Goal: Information Seeking & Learning: Learn about a topic

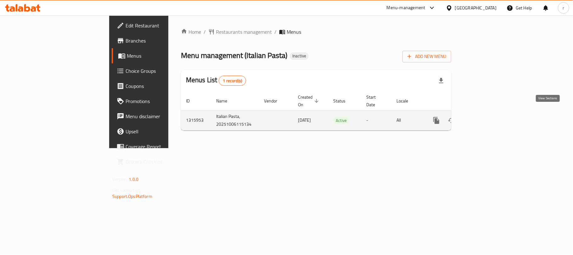
click at [486, 116] on icon "enhanced table" at bounding box center [482, 120] width 8 height 8
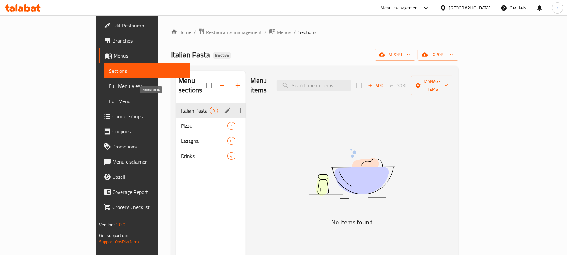
click at [181, 107] on span "Italian Pasta" at bounding box center [195, 111] width 29 height 8
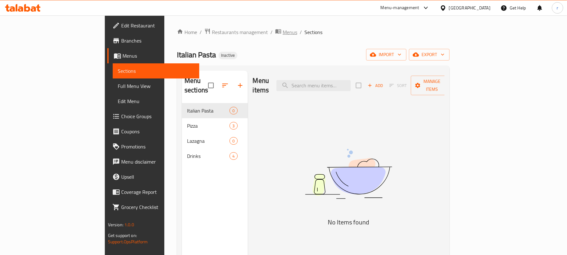
click at [283, 32] on span "Menus" at bounding box center [290, 32] width 14 height 8
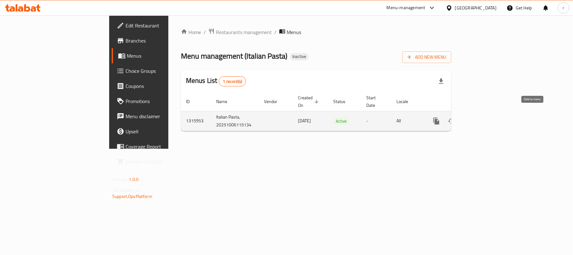
click at [471, 117] on icon "enhanced table" at bounding box center [467, 121] width 8 height 8
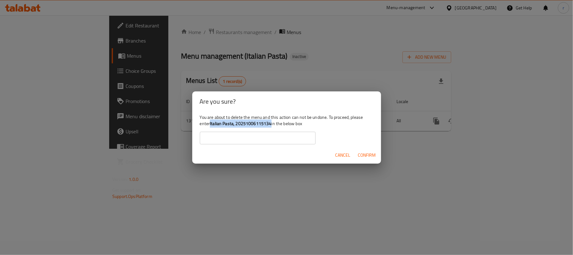
drag, startPoint x: 271, startPoint y: 123, endPoint x: 211, endPoint y: 128, distance: 60.3
click at [210, 122] on div "You are about to delete the menu and this action can not be undone. To proceed,…" at bounding box center [286, 128] width 189 height 35
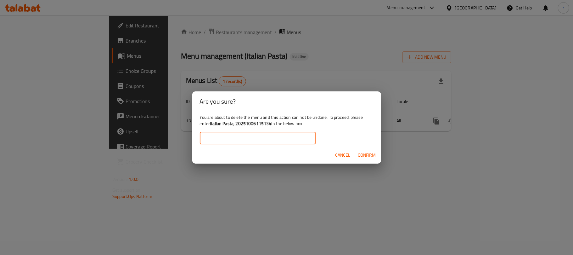
click at [217, 138] on input "text" at bounding box center [258, 138] width 116 height 13
paste input "Italian Pasta, 20251006115134"
drag, startPoint x: 370, startPoint y: 153, endPoint x: 350, endPoint y: 164, distance: 23.0
click at [370, 153] on span "Confirm" at bounding box center [367, 155] width 18 height 8
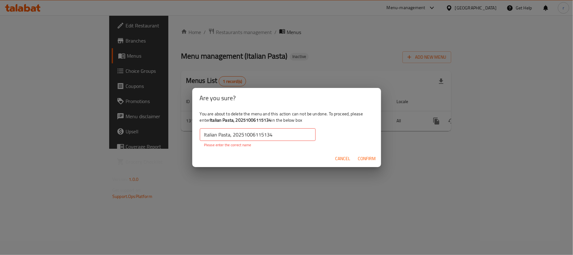
click at [205, 133] on input "Italian Pasta, 20251006115134" at bounding box center [258, 134] width 116 height 13
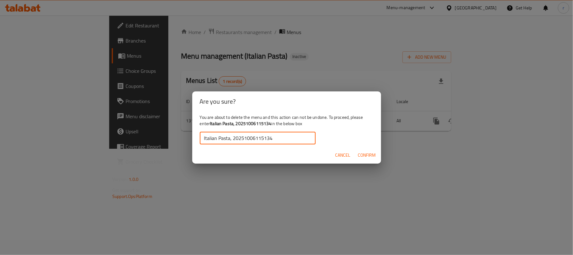
type input "Italian Pasta, 20251006115134"
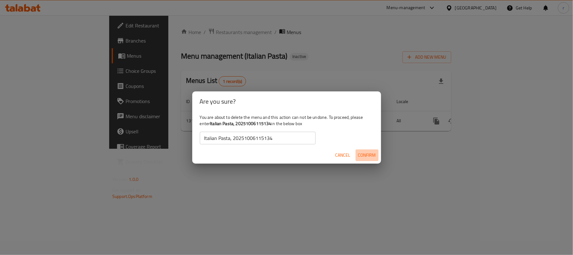
click at [368, 156] on span "Confirm" at bounding box center [367, 155] width 18 height 8
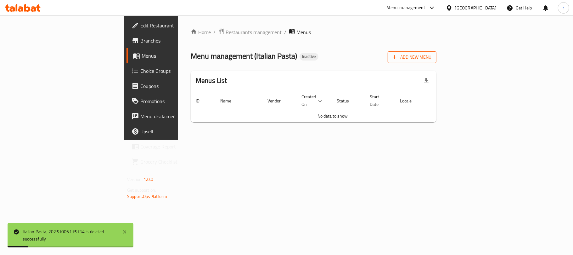
click at [432, 60] on span "Add New Menu" at bounding box center [412, 57] width 39 height 8
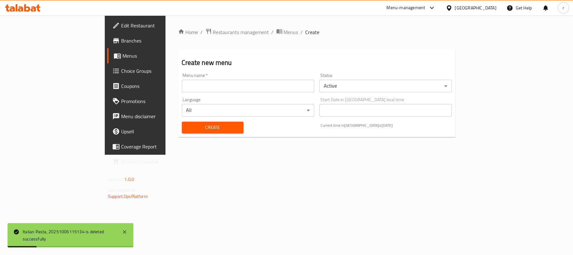
click at [208, 90] on input "text" at bounding box center [248, 86] width 133 height 13
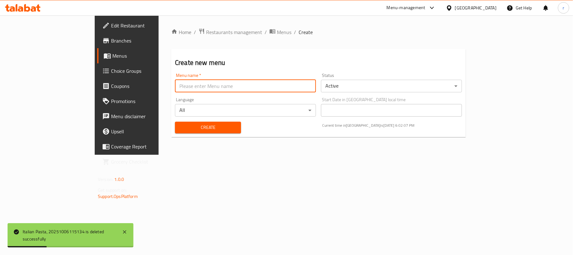
type input "Rezhan"
click at [180, 125] on span "Create" at bounding box center [208, 127] width 56 height 8
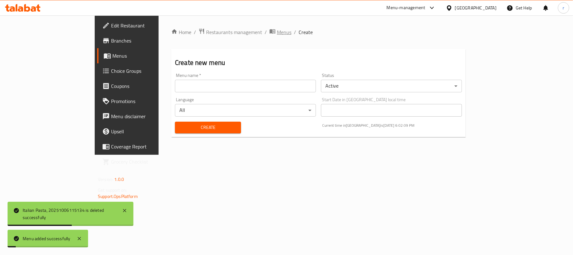
click at [277, 32] on span "Menus" at bounding box center [284, 32] width 14 height 8
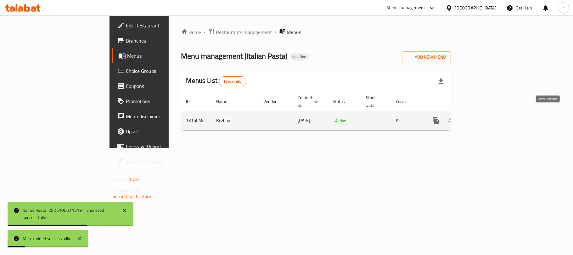
click at [485, 117] on icon "enhanced table" at bounding box center [482, 121] width 8 height 8
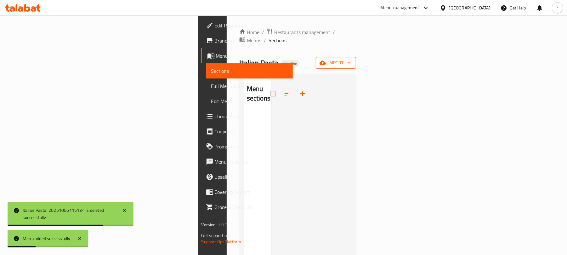
click at [351, 59] on span "import" at bounding box center [336, 63] width 30 height 8
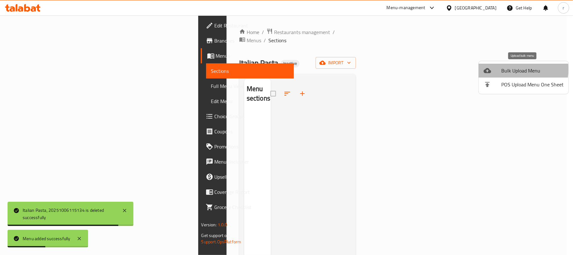
click at [518, 69] on span "Bulk Upload Menu" at bounding box center [533, 71] width 62 height 8
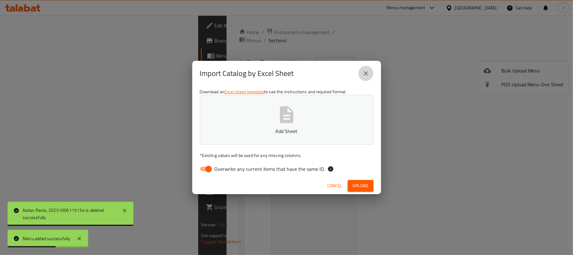
click at [368, 73] on icon "close" at bounding box center [366, 74] width 8 height 8
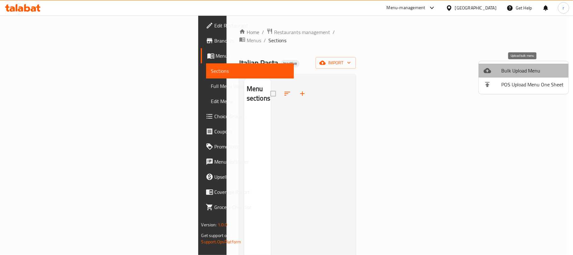
click at [524, 67] on span "Bulk Upload Menu" at bounding box center [533, 71] width 62 height 8
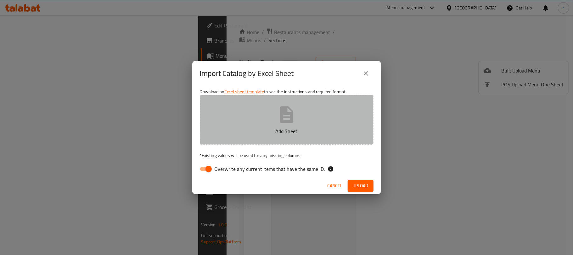
click at [304, 121] on button "Add Sheet" at bounding box center [287, 120] width 174 height 50
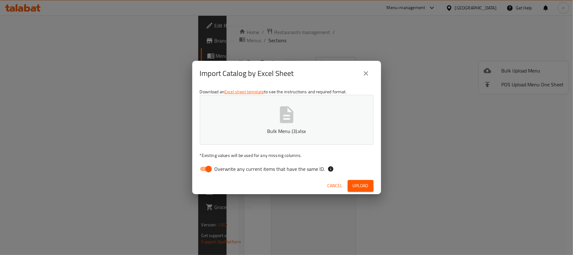
click at [206, 166] on input "Overwrite any current items that have the same ID." at bounding box center [209, 169] width 36 height 12
checkbox input "false"
click at [363, 187] on span "Upload" at bounding box center [361, 186] width 16 height 8
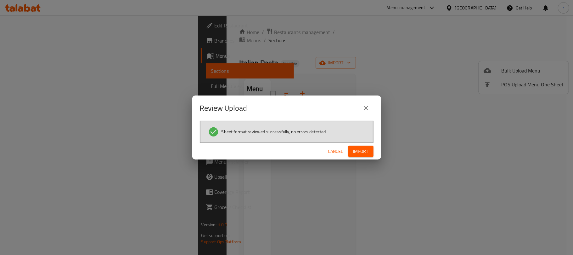
click at [366, 148] on span "Import" at bounding box center [361, 151] width 15 height 8
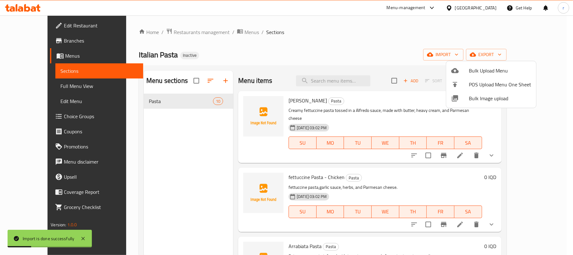
click at [340, 57] on div at bounding box center [286, 127] width 573 height 255
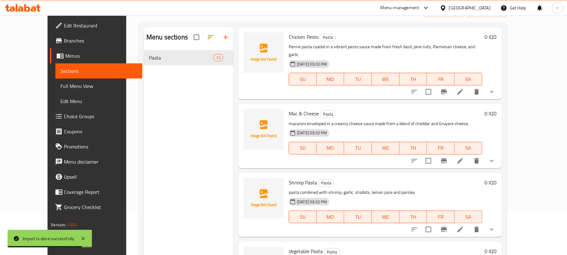
scroll to position [88, 0]
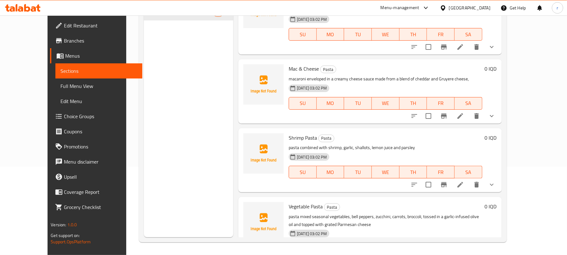
click at [60, 88] on span "Full Menu View" at bounding box center [98, 86] width 77 height 8
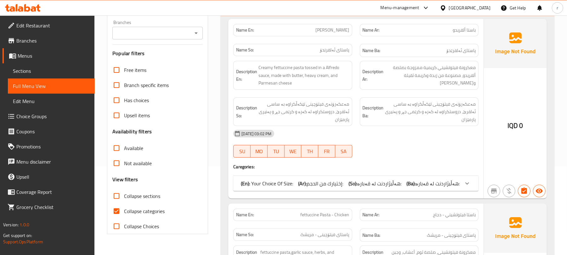
click at [142, 213] on span "Collapse categories" at bounding box center [144, 211] width 41 height 8
click at [124, 213] on input "Collapse categories" at bounding box center [116, 210] width 15 height 15
checkbox input "false"
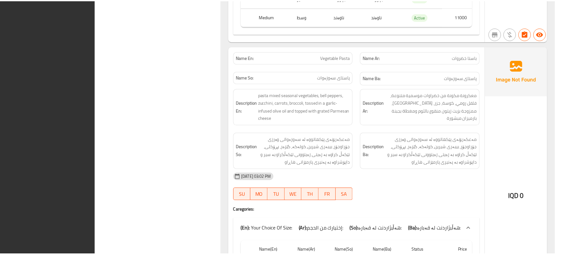
scroll to position [2376, 0]
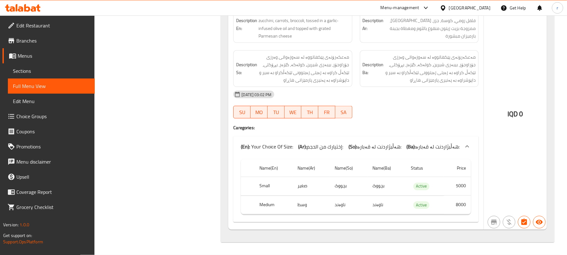
click at [25, 6] on icon at bounding box center [27, 8] width 6 height 8
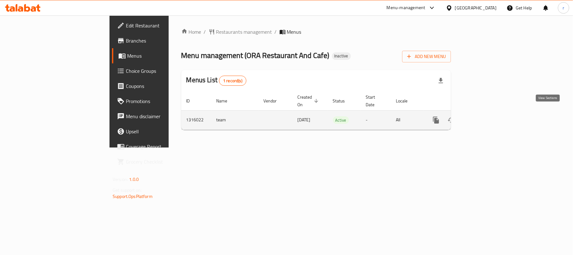
click at [485, 116] on icon "enhanced table" at bounding box center [482, 120] width 8 height 8
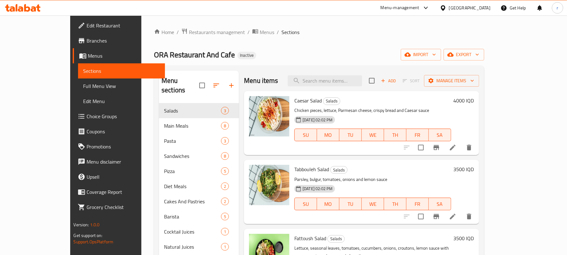
click at [83, 87] on span "Full Menu View" at bounding box center [121, 86] width 77 height 8
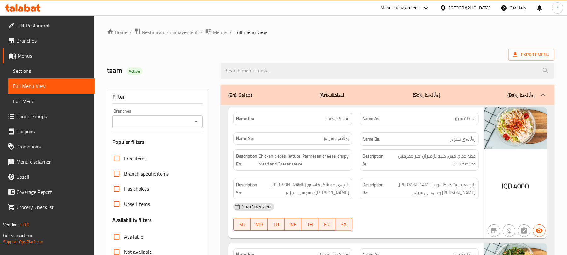
click at [196, 120] on icon "Open" at bounding box center [196, 122] width 8 height 8
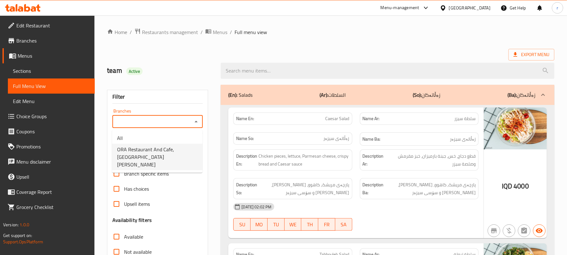
click at [150, 150] on span "ORA Restaurant And Cafe, Al Dora" at bounding box center [157, 156] width 80 height 23
type input "ORA Restaurant And Cafe, Al Dora"
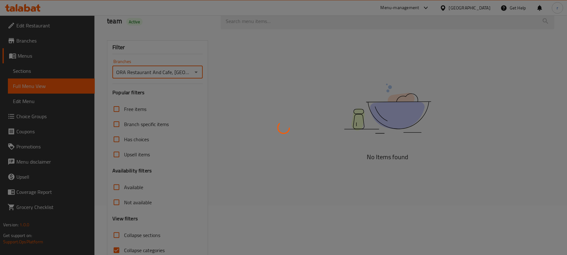
scroll to position [81, 0]
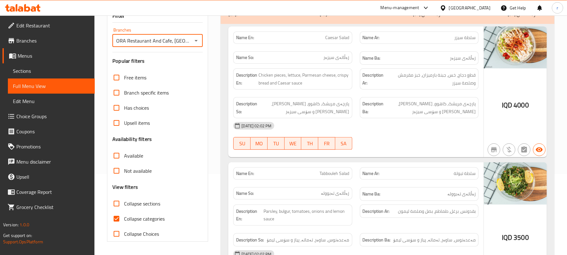
click at [115, 206] on input "Collapse sections" at bounding box center [116, 203] width 15 height 15
checkbox input "true"
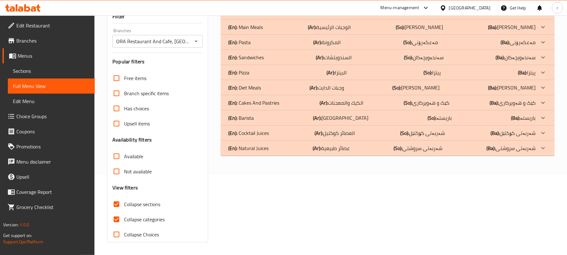
click at [115, 219] on input "Collapse categories" at bounding box center [116, 219] width 15 height 15
checkbox input "false"
click at [263, 181] on div "(En): Salads (Ar): السلطات (So): زەڵاتەکان (Ba): زەڵاتەکان Name En: Caesar Sala…" at bounding box center [387, 123] width 341 height 245
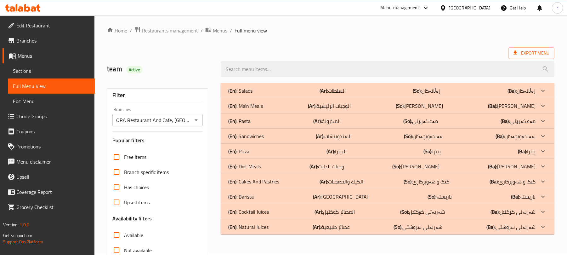
scroll to position [0, 0]
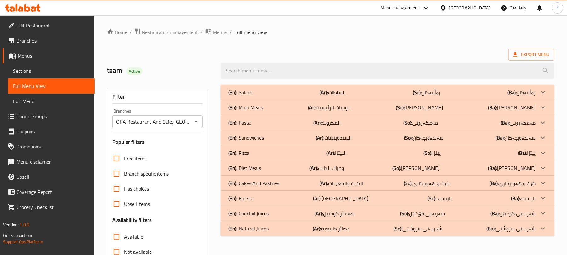
click at [259, 89] on div "(En): Salads (Ar): السلطات (So): زەڵاتەکان (Ba): زەڵاتەکان" at bounding box center [381, 92] width 307 height 8
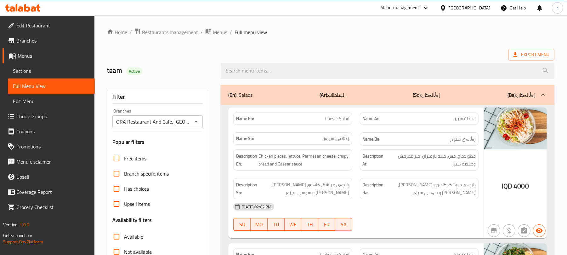
click at [316, 36] on ol "Home / Restaurants management / Menus / Full menu view" at bounding box center [330, 32] width 447 height 8
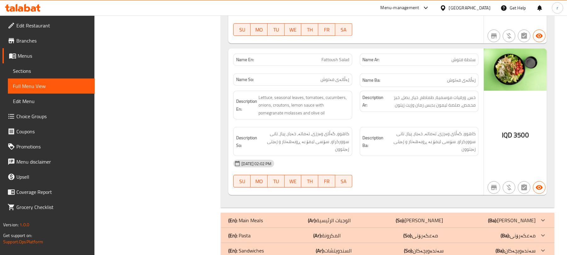
scroll to position [336, 0]
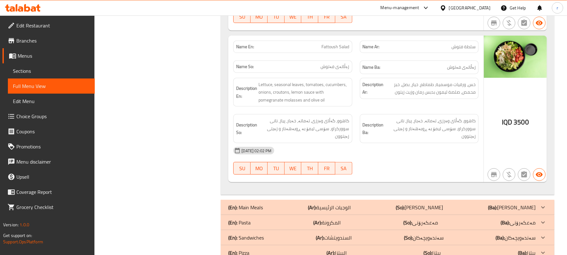
click at [184, 96] on div "Filter Branches ORA Restaurant And Cafe, Al Dora Branches Popular filters Free …" at bounding box center [160, 42] width 114 height 594
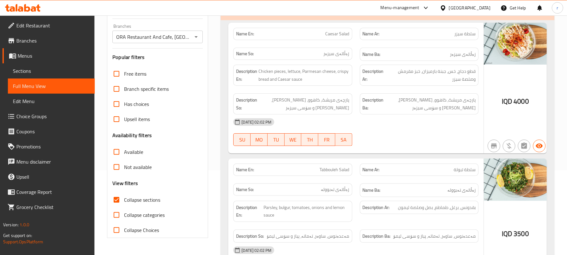
scroll to position [84, 0]
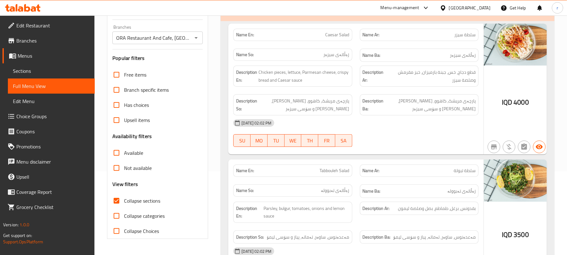
click at [266, 18] on div "(En): Salads (Ar): السلطات (So): زەڵاتەکان (Ba): زەڵاتەکان" at bounding box center [388, 11] width 334 height 20
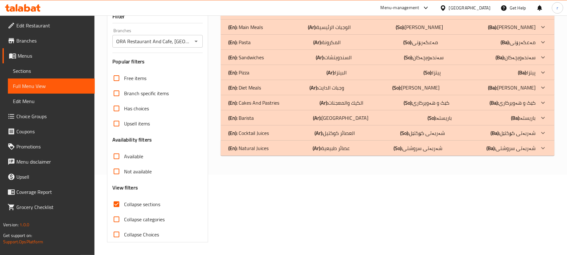
scroll to position [81, 0]
click at [261, 23] on p "(En): Main Meals" at bounding box center [245, 27] width 35 height 8
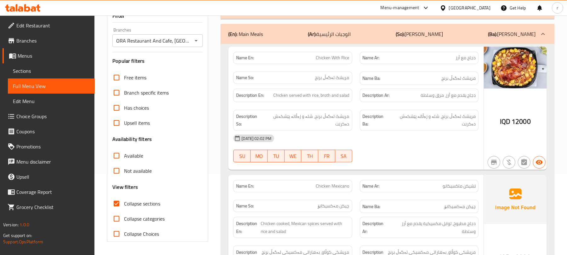
click at [315, 80] on p "Name So: مریشک لەگەڵ برنج" at bounding box center [292, 77] width 113 height 7
click at [328, 107] on div "Description So: مریشک لەگەڵ برنج، شلە و زەڵاتە پێشکەش دەکرێت" at bounding box center [293, 120] width 126 height 29
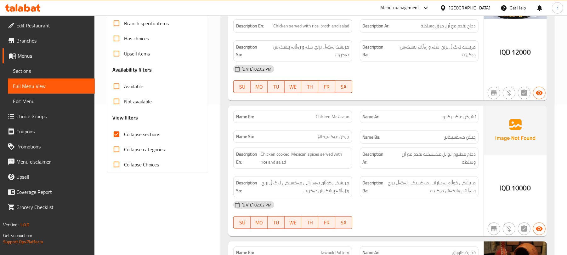
scroll to position [165, 0]
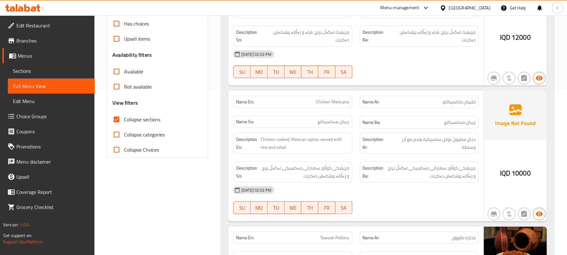
click at [297, 157] on div "Description So: مریشکی کوڵاو، بەهاراتی مەکسیکی لەگەڵ برنج و زەڵاتە پێشکەش دەکرێت" at bounding box center [293, 171] width 126 height 29
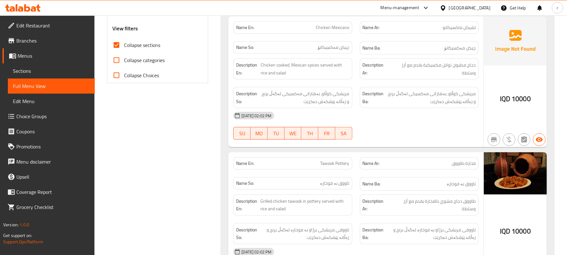
scroll to position [249, 0]
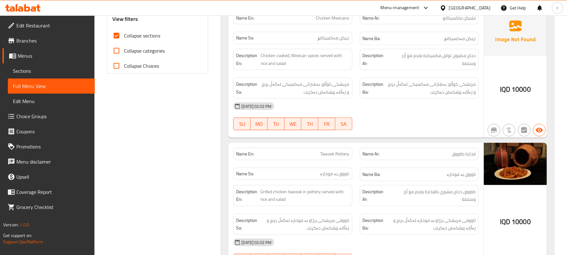
click at [309, 170] on p "Name So: تاووق بە فوخارە" at bounding box center [292, 173] width 113 height 7
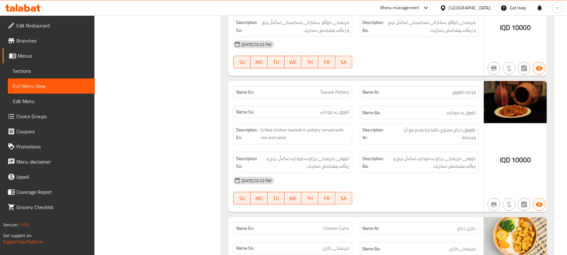
scroll to position [333, 0]
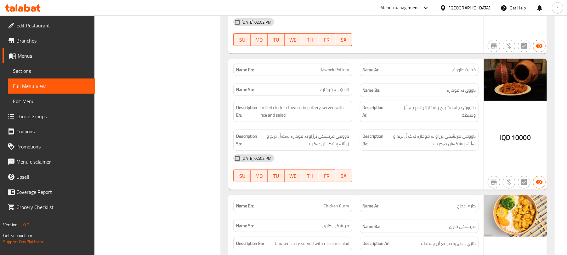
click at [321, 135] on span "تاووقی مریشکی برژاو بە فوخارە لەگەڵ برنج و زەڵاتە پێشکەش دەکرێت" at bounding box center [303, 139] width 91 height 15
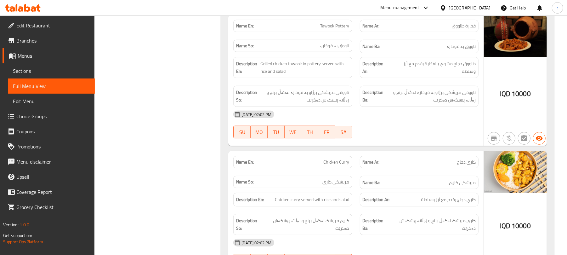
scroll to position [459, 0]
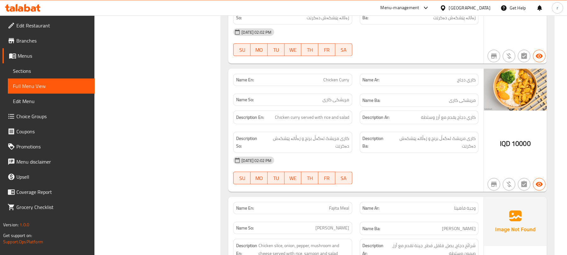
click at [319, 118] on div "Description En: Chicken curry served with rice and salad" at bounding box center [292, 118] width 119 height 14
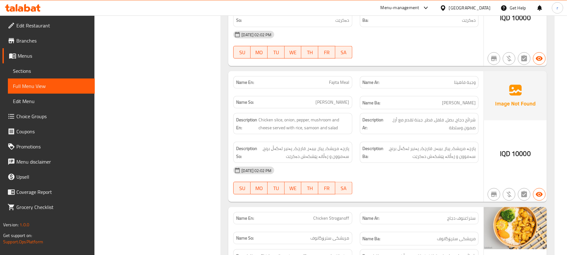
scroll to position [585, 0]
click at [328, 138] on div "Description So: پارچە مریشک، پیاز، بیبەر، قارچک، پەنیر لەگەڵ برنج، سەموون و زەڵ…" at bounding box center [293, 152] width 126 height 29
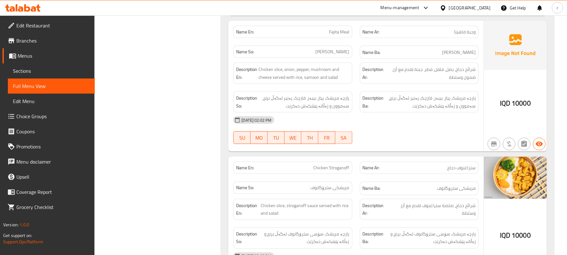
scroll to position [711, 0]
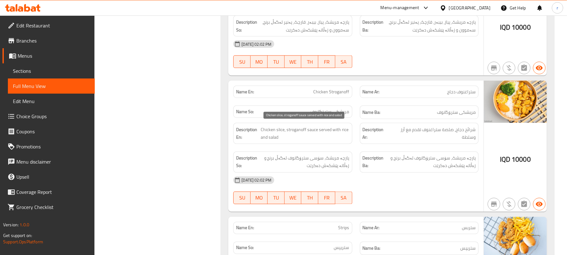
click at [314, 130] on span "Chicken slice, stroganoff sauce served with rice and salad" at bounding box center [305, 133] width 88 height 15
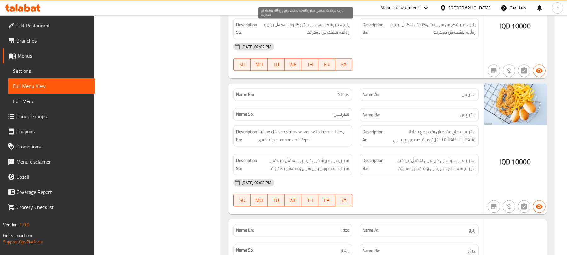
scroll to position [878, 0]
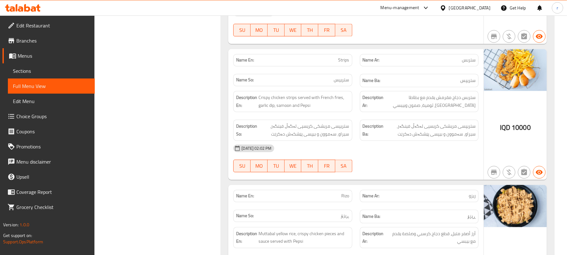
click at [314, 128] on span "ستریپسی مریشکی کریسپی لەگەڵ فینگەر، سیراو، سەموون و بیپسی پێشکەش دەکرێت" at bounding box center [303, 129] width 91 height 15
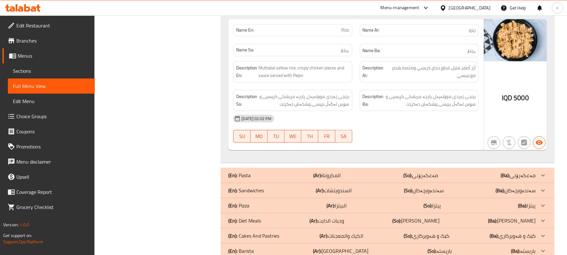
scroll to position [1047, 0]
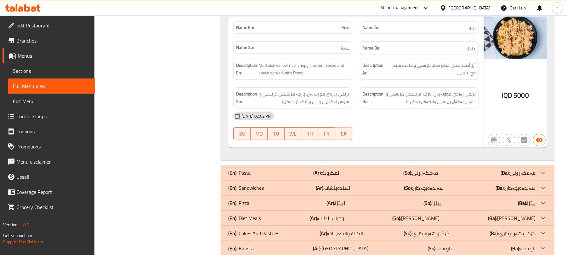
click at [287, 169] on div "(En): Pasta (Ar): المكرونة (So): مەعکەرۆنی (Ba): مەعکەرۆنی" at bounding box center [381, 173] width 307 height 8
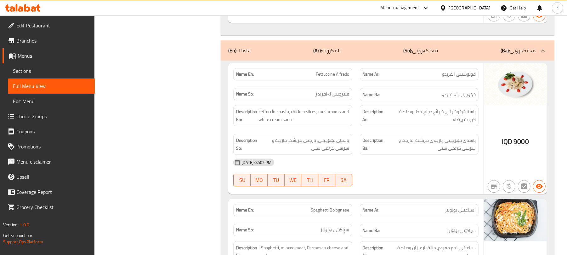
scroll to position [1172, 0]
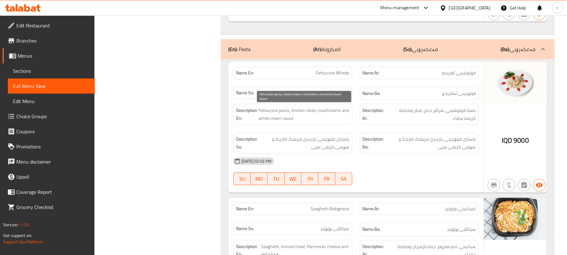
click at [304, 120] on span "Fettuccine pasta, chicken slices, mushrooms and white cream sauce" at bounding box center [303, 113] width 91 height 15
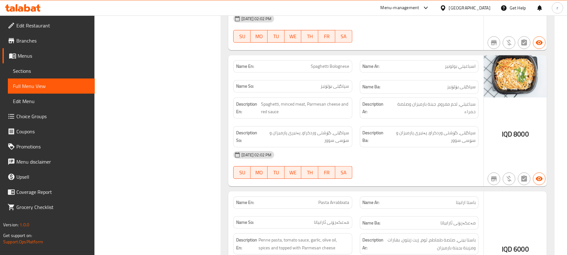
scroll to position [1340, 0]
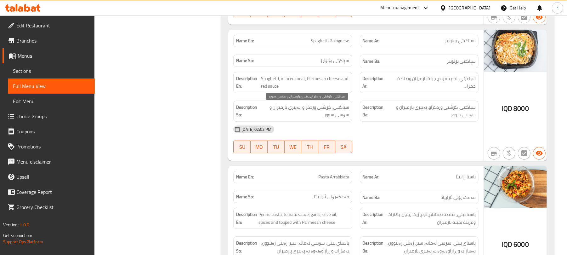
click at [303, 112] on span "سپاگێتی، گۆشتی وردکراو، پەنیری پارمیزان و سۆسی سوور" at bounding box center [305, 110] width 88 height 15
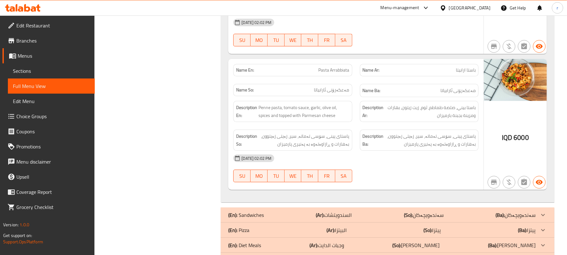
scroll to position [1466, 0]
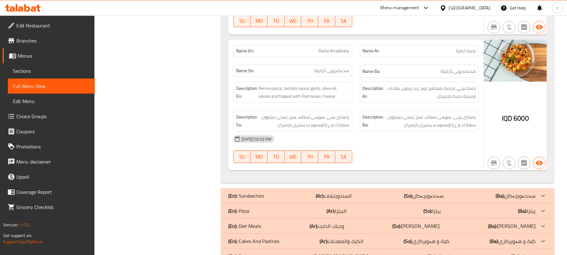
click at [326, 96] on span "Penne pasta, tomato sauce, garlic, olive oil, spices and topped with Parmesan c…" at bounding box center [303, 91] width 91 height 15
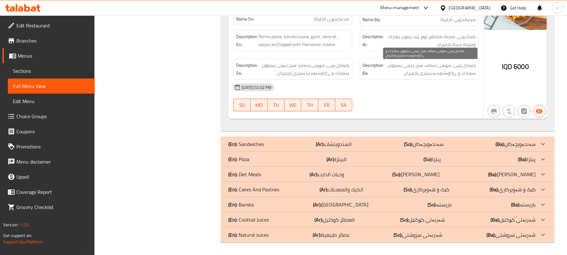
scroll to position [1519, 0]
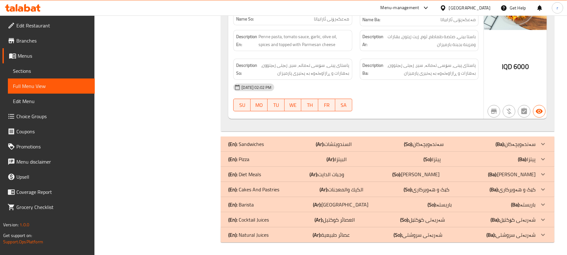
click at [292, 140] on div "(En): Sandwiches (Ar): السندويتشات (So): سەندەویچەکان (Ba): سەندەویچەکان" at bounding box center [381, 144] width 307 height 8
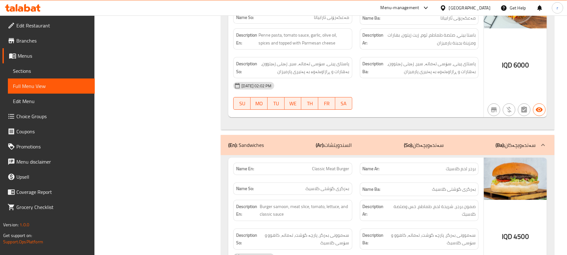
click at [309, 146] on div "(En): Sandwiches (Ar): السندويتشات (So): سەندەویچەکان (Ba): سەندەویچەکان" at bounding box center [381, 145] width 307 height 8
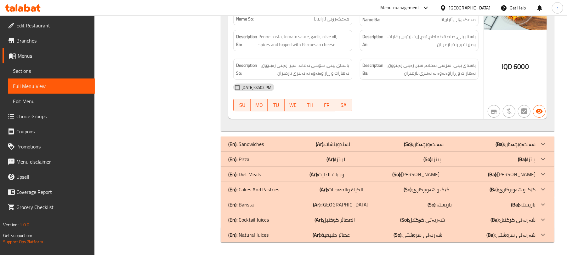
click at [268, 158] on div "(En): Pizza (Ar): البيتزا (So): پیتزا (Ba): پیتزا" at bounding box center [381, 159] width 307 height 8
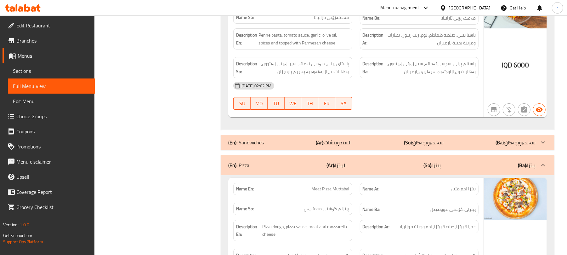
click at [173, 119] on div "Filter Branches ORA Restaurant And Cafe, Al Dora Branches Popular filters Free …" at bounding box center [160, 57] width 114 height 2992
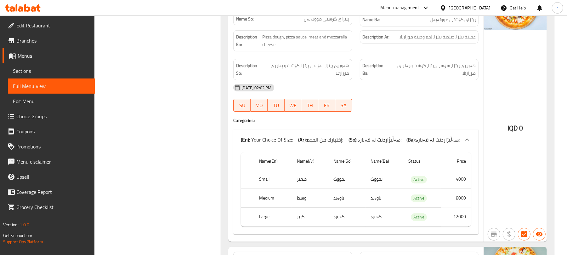
scroll to position [1729, 0]
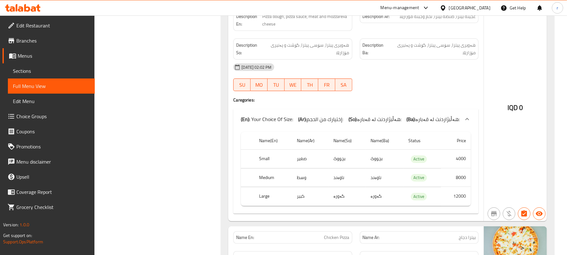
click at [305, 168] on td "صغير" at bounding box center [310, 159] width 37 height 19
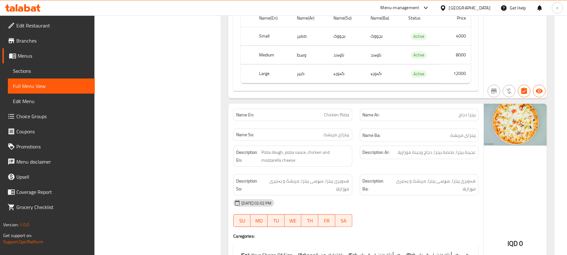
scroll to position [1855, 0]
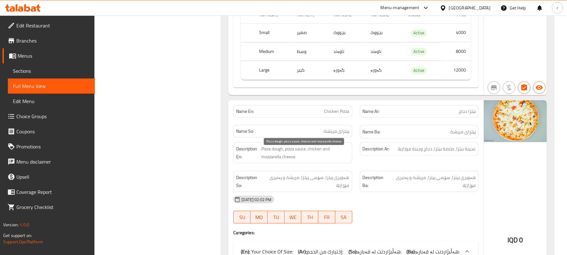
click at [277, 157] on span "Pizza dough, pizza sauce, chicken and mozzarella cheese" at bounding box center [305, 152] width 88 height 15
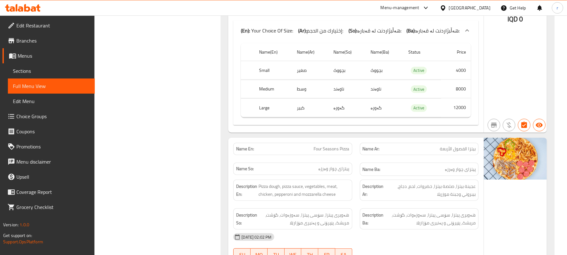
scroll to position [2107, 0]
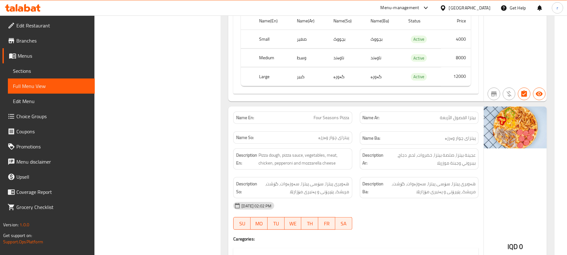
click at [259, 128] on div "Name En: Four Seasons Pizza" at bounding box center [293, 118] width 126 height 20
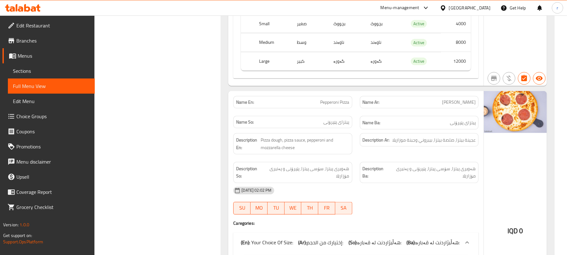
scroll to position [2401, 0]
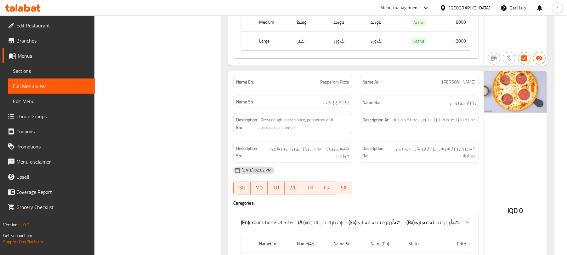
click at [274, 174] on div "06-10-2025 02:02 PM" at bounding box center [356, 170] width 253 height 15
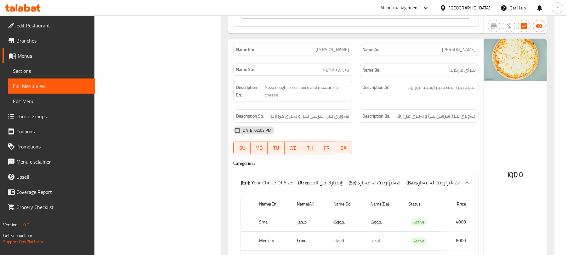
scroll to position [2695, 0]
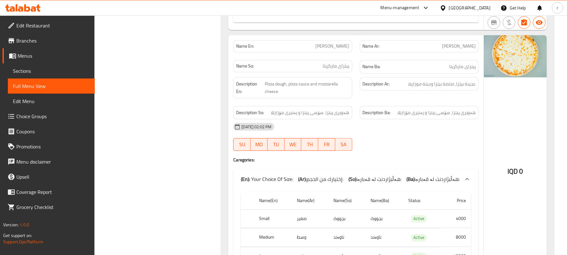
click at [279, 180] on div "(En): Your Choice Of Size: (Ar): إختيارك من الحجم: (So): هەڵبژاردنت لە قەبارە: …" at bounding box center [355, 179] width 245 height 20
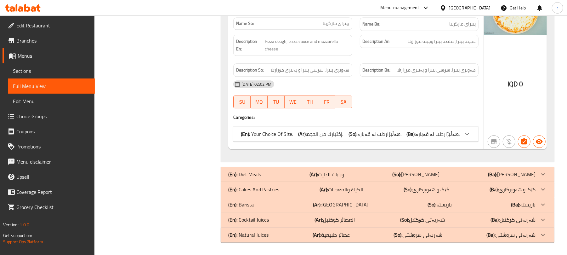
scroll to position [2747, 0]
click at [303, 135] on b "(Ar):" at bounding box center [302, 133] width 9 height 9
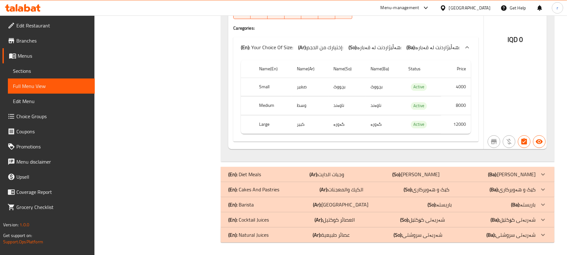
scroll to position [2838, 0]
click at [250, 174] on p "(En): Diet Meals" at bounding box center [244, 174] width 33 height 8
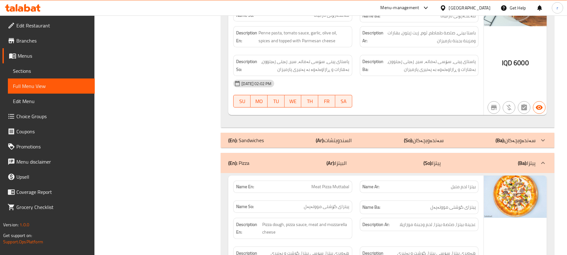
scroll to position [1536, 0]
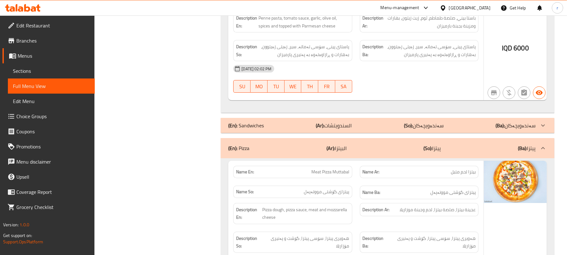
click at [271, 148] on div "(En): Pizza (Ar): البيتزا (So): پیتزا (Ba): پیتزا" at bounding box center [381, 148] width 307 height 8
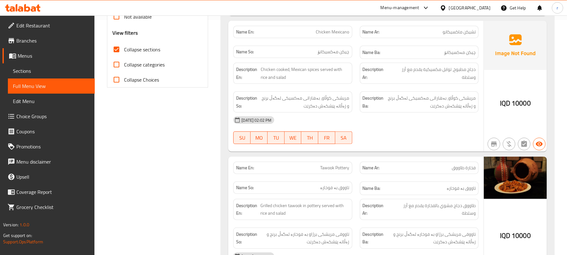
scroll to position [0, 0]
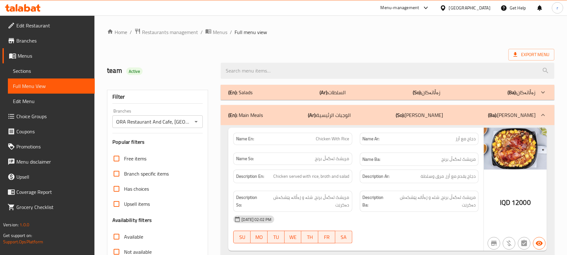
click at [363, 110] on div "(En): Main Meals (Ar): الوجبات الرئيسية (So): ژەمە سەرەکییەکان (Ba): ژەمە سەرەک…" at bounding box center [388, 115] width 334 height 20
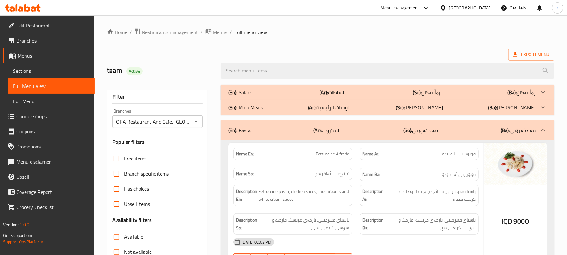
click at [283, 130] on div "(En): Pasta (Ar): المكرونة (So): مەعکەرۆنی (Ba): مەعکەرۆنی" at bounding box center [381, 130] width 307 height 8
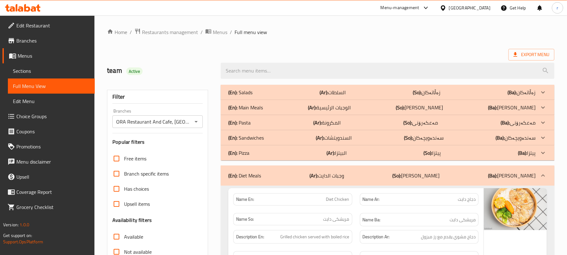
scroll to position [126, 0]
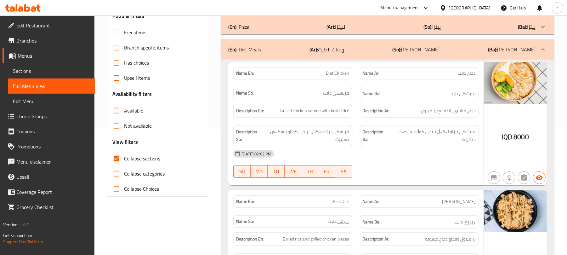
click at [279, 121] on div "Description En: Grilled chicken served with boiled rice" at bounding box center [293, 110] width 126 height 21
click at [290, 135] on span "مریشکی برژاو لەگەڵ برنجی کوڵاو پێشکەش دەکرێت" at bounding box center [306, 135] width 86 height 15
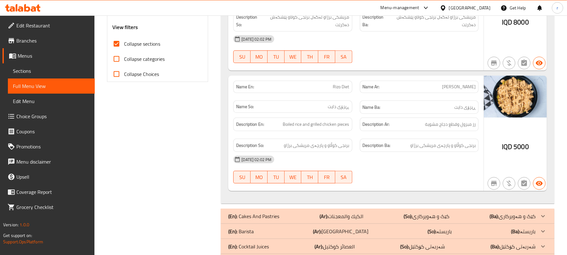
scroll to position [252, 0]
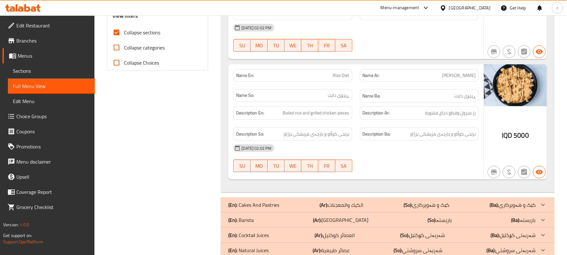
click at [263, 85] on div "Name En: Rizo Diet" at bounding box center [293, 75] width 126 height 20
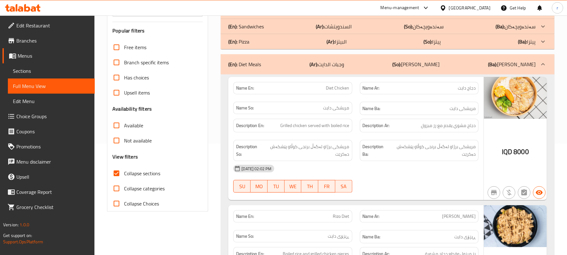
scroll to position [126, 0]
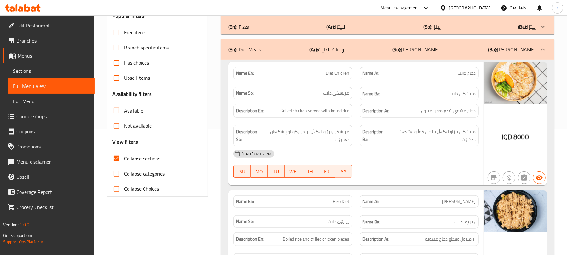
click at [339, 47] on p "(Ar): وجبات الدايت" at bounding box center [326, 50] width 35 height 8
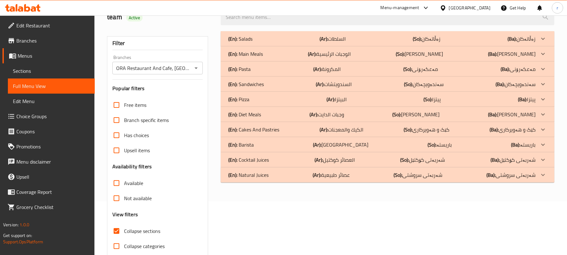
scroll to position [39, 0]
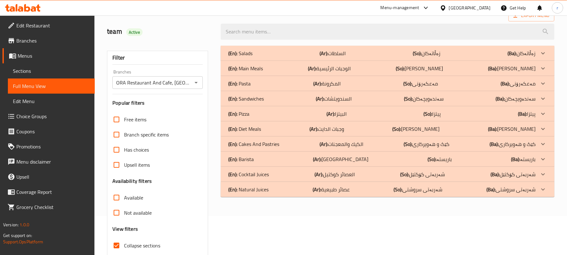
click at [290, 96] on div "(En): Sandwiches (Ar): السندويتشات (So): سەندەویچەکان (Ba): سەندەویچەکان" at bounding box center [381, 99] width 307 height 8
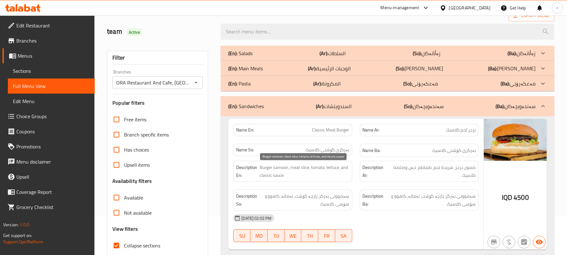
drag, startPoint x: 271, startPoint y: 165, endPoint x: 284, endPoint y: 149, distance: 20.0
click at [271, 165] on span "Burger samoon, meat slice, tomato, lettuce, and classic sauce" at bounding box center [305, 170] width 90 height 15
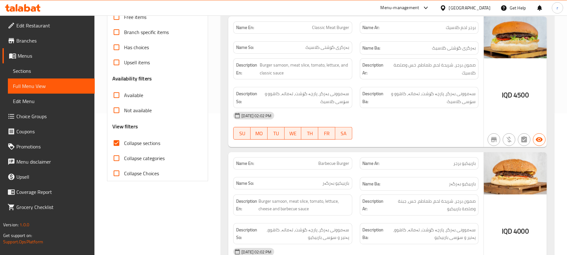
scroll to position [165, 0]
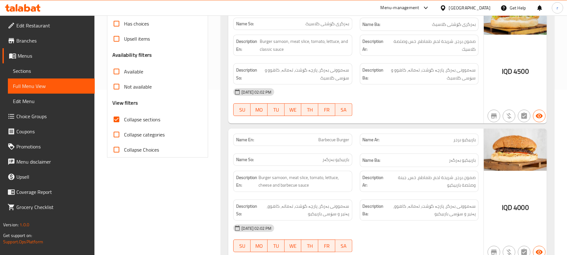
click at [314, 149] on div "Name En: Barbecue Burger" at bounding box center [293, 140] width 126 height 20
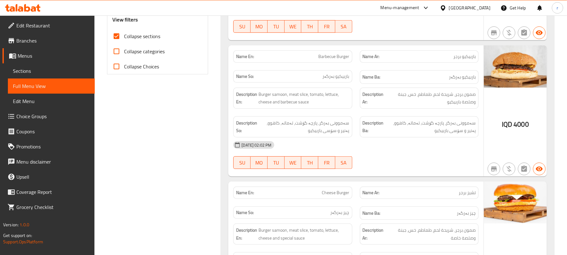
scroll to position [249, 0]
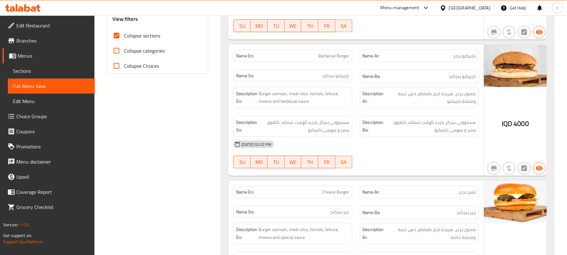
drag, startPoint x: 312, startPoint y: 137, endPoint x: 308, endPoint y: 135, distance: 4.8
click at [312, 137] on div "Description So: سەموونی بەرگر، پارچە گۆشت، تەماتە، کاهوو، پەنیر و سۆسی باربیکیو" at bounding box center [292, 126] width 119 height 21
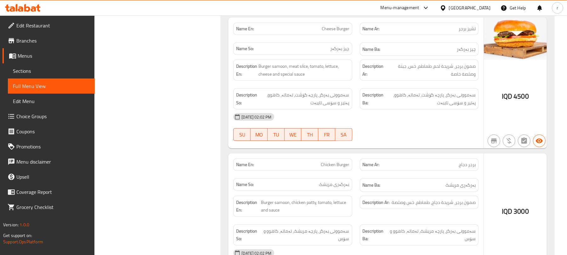
scroll to position [417, 0]
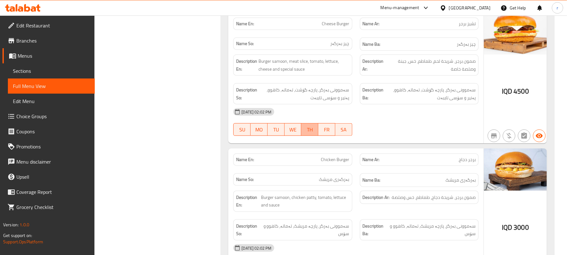
click at [314, 133] on span "TH" at bounding box center [310, 129] width 12 height 9
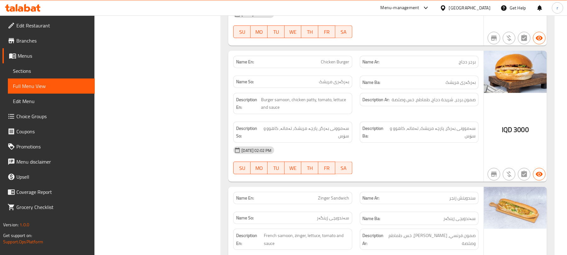
scroll to position [501, 0]
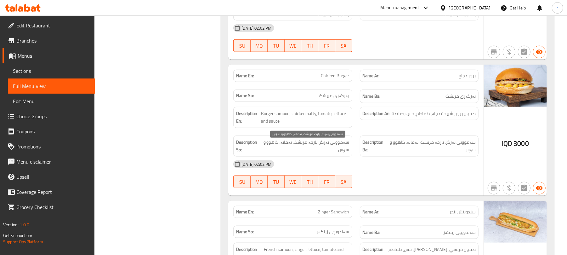
drag, startPoint x: 306, startPoint y: 153, endPoint x: 307, endPoint y: 140, distance: 12.6
click at [307, 149] on span "سەموونی بەرگر، پارچە مریشک، تەماتە، کاهوو و سۆس" at bounding box center [305, 145] width 87 height 15
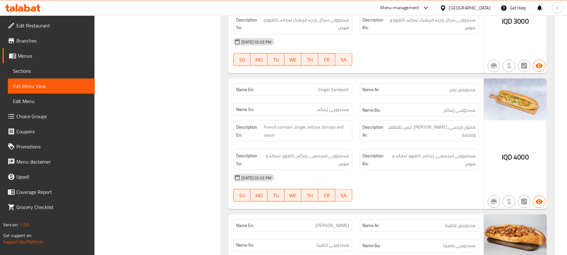
scroll to position [627, 0]
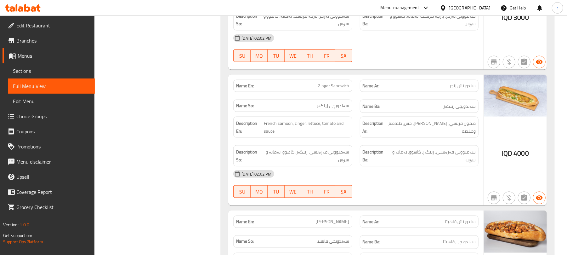
click at [323, 141] on div "Description En: French samoon, zinger, lettuce, tomato and sauce" at bounding box center [293, 127] width 126 height 29
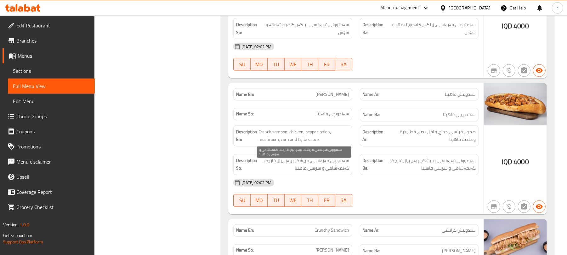
scroll to position [795, 0]
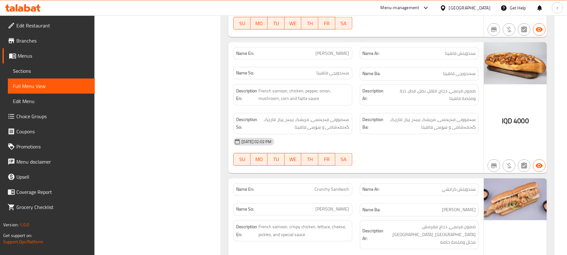
click at [271, 212] on div "Name So: سەندویچی کرانچی" at bounding box center [292, 209] width 119 height 12
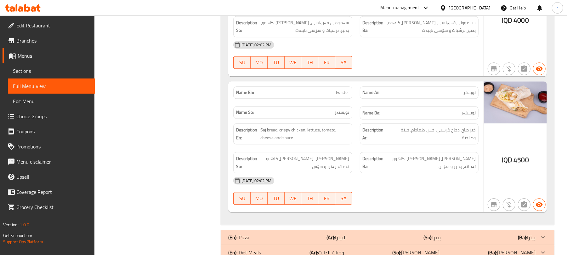
scroll to position [1047, 0]
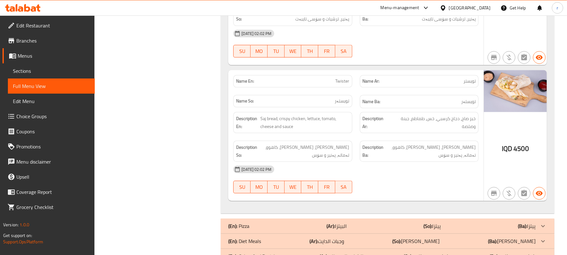
click at [289, 140] on div "Description So: نانی ساج، مریشکی کریسپی، کاهوو، تەماتە، پەنیر و سۆس" at bounding box center [292, 150] width 119 height 21
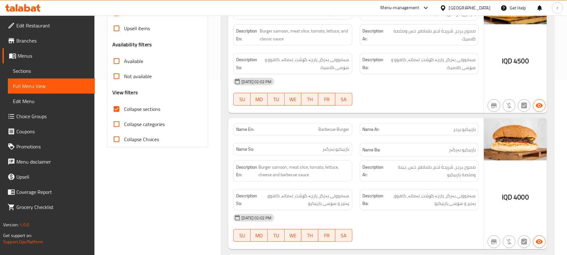
scroll to position [0, 0]
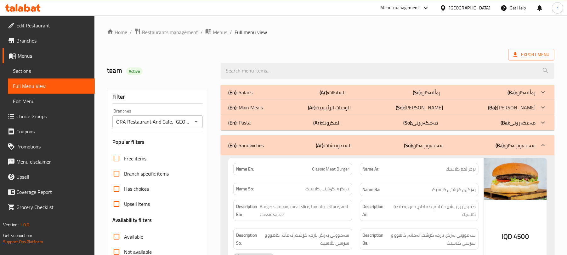
click at [278, 149] on div "(En): Sandwiches (Ar): السندويتشات (So): سەندەویچەکان (Ba): سەندەویچەکان" at bounding box center [381, 145] width 307 height 8
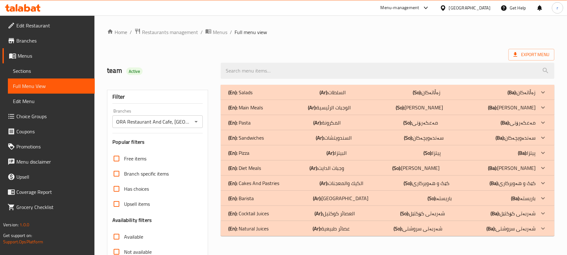
click at [261, 184] on p "(En): Cakes And Pastries" at bounding box center [253, 183] width 51 height 8
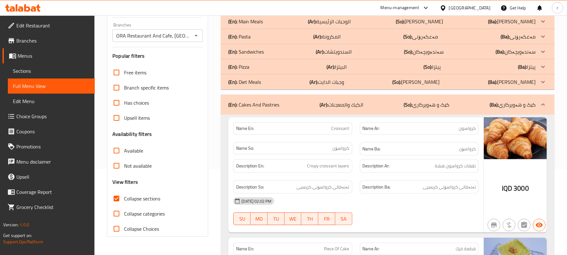
scroll to position [126, 0]
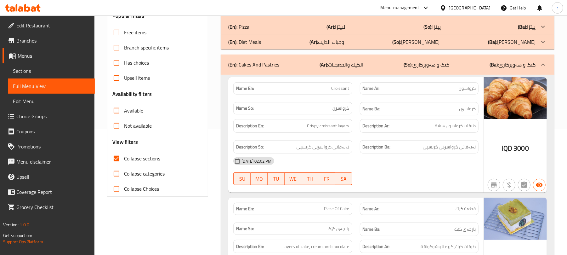
click at [304, 118] on div "Description En: Crispy croissant layers" at bounding box center [293, 125] width 126 height 21
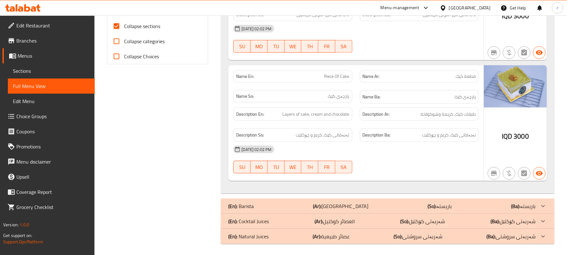
scroll to position [261, 0]
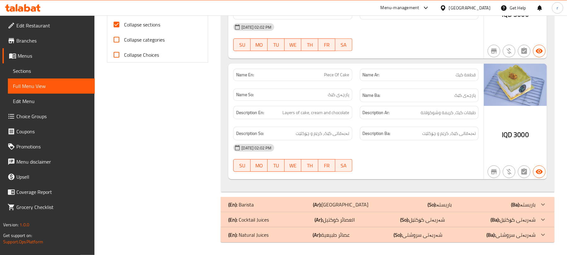
click at [277, 205] on div "(En): Barista (Ar): باريستا (So): باریستە (Ba): باریستە" at bounding box center [381, 205] width 307 height 8
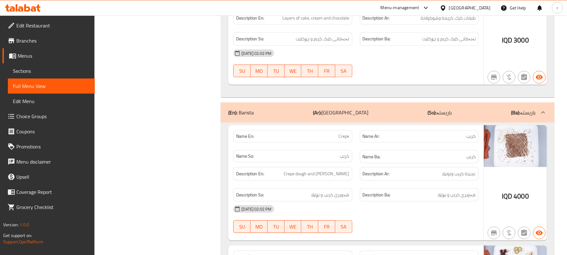
scroll to position [387, 0]
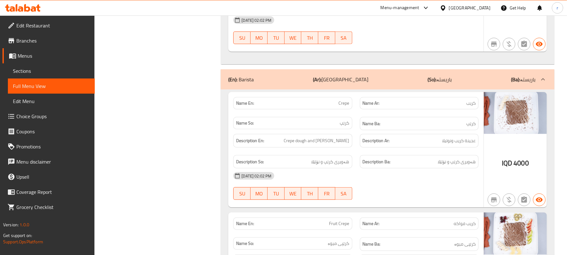
click at [276, 123] on p "Name So: کرێپ" at bounding box center [292, 123] width 113 height 7
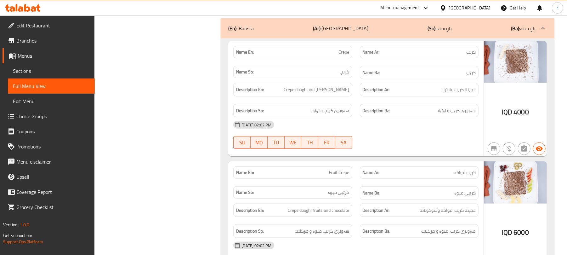
scroll to position [471, 0]
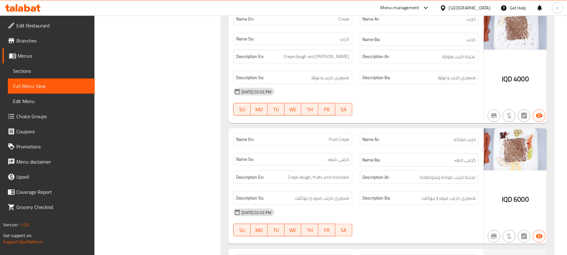
drag, startPoint x: 317, startPoint y: 163, endPoint x: 317, endPoint y: 157, distance: 5.4
click at [317, 162] on p "Name So: کرێپی میوە" at bounding box center [292, 159] width 113 height 7
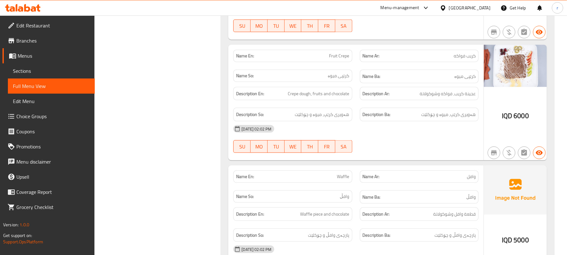
scroll to position [555, 0]
drag, startPoint x: 284, startPoint y: 186, endPoint x: 295, endPoint y: 179, distance: 13.1
click at [284, 186] on div "Name En: Waffle" at bounding box center [293, 176] width 126 height 20
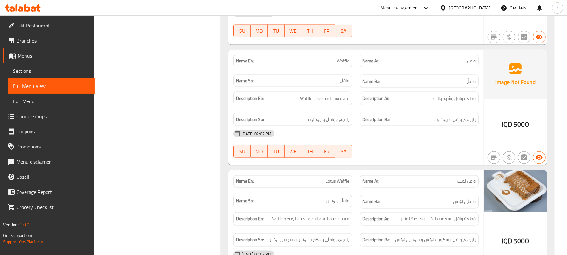
scroll to position [681, 0]
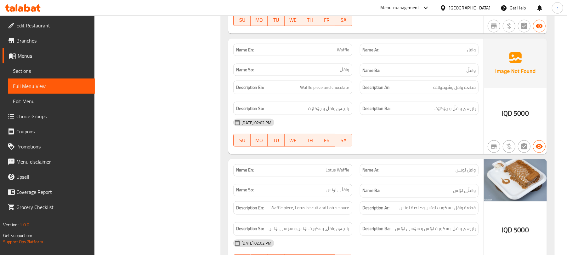
drag, startPoint x: 308, startPoint y: 189, endPoint x: 313, endPoint y: 175, distance: 14.9
click at [308, 189] on div "Name So: وافڵی لۆتس" at bounding box center [292, 190] width 119 height 12
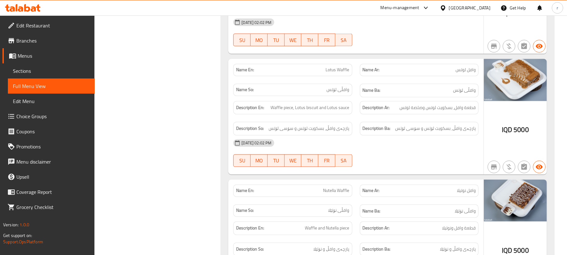
scroll to position [807, 0]
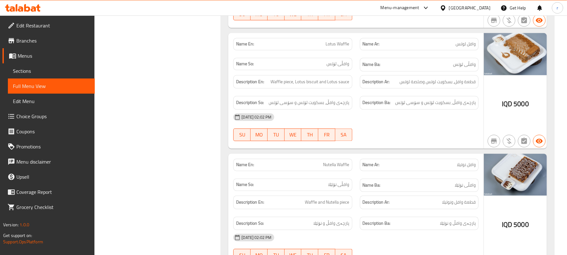
click at [333, 115] on div "06-10-2025 02:02 PM" at bounding box center [356, 117] width 253 height 15
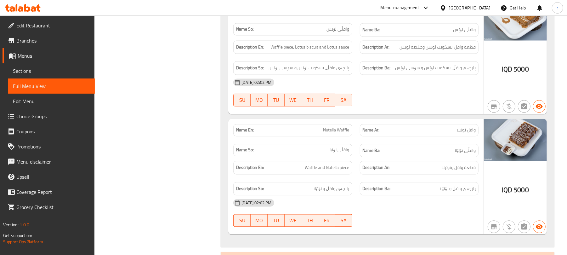
scroll to position [888, 0]
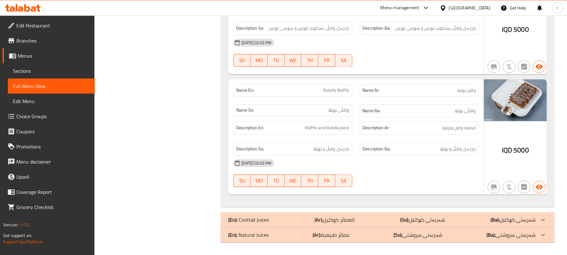
click at [314, 153] on div "Description So: پارچەی وافڵ و نۆتێلا" at bounding box center [292, 149] width 119 height 14
click at [305, 224] on div "(En): Cocktail Juices (Ar): العصائر كوكتيل (So): شەربەتی کۆکتێل (Ba): شەربەتی ک…" at bounding box center [388, 219] width 334 height 15
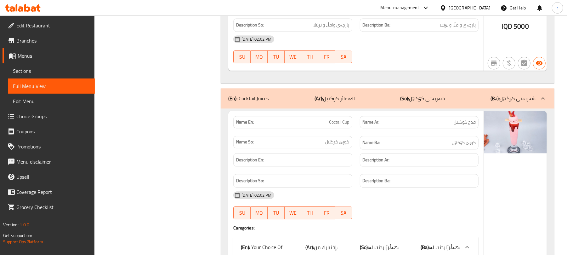
scroll to position [1014, 0]
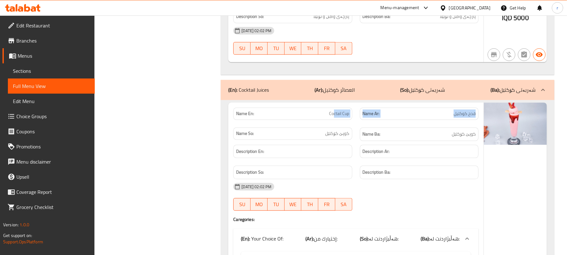
drag, startPoint x: 334, startPoint y: 119, endPoint x: 434, endPoint y: 123, distance: 99.9
click at [433, 123] on div "Name En: Coctail Cup Name Ar: قدح كوكتيل Name So: کوپێ کۆکتێل Name Ba: کوپێ کۆک…" at bounding box center [356, 124] width 253 height 41
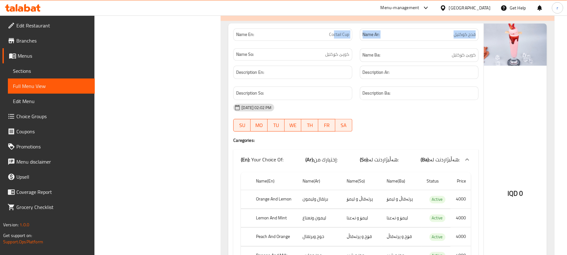
scroll to position [1098, 0]
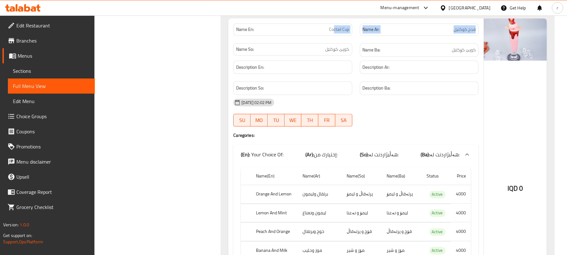
click at [295, 158] on div "(En): Your Choice Of: (Ar): إختيارك من: (So): هەڵبژاردنت لە: (Ba): هەڵبژاردنت ل…" at bounding box center [350, 154] width 219 height 8
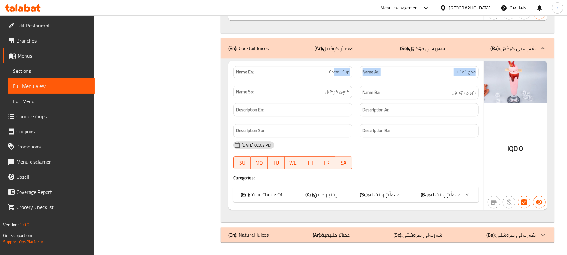
scroll to position [1063, 0]
click at [280, 194] on p "(En): Your Choice Of:" at bounding box center [262, 194] width 43 height 8
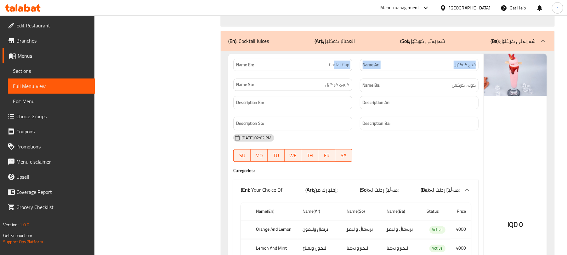
scroll to position [1098, 0]
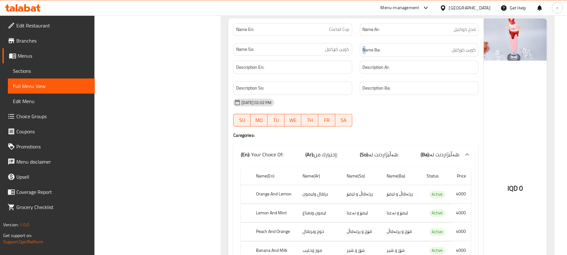
drag, startPoint x: 326, startPoint y: 55, endPoint x: 397, endPoint y: 52, distance: 70.9
click at [371, 54] on div "Name En: Coctail Cup Name Ar: قدح كوكتيل Name So: کوپێ کۆکتێل Name Ba: کوپێ کۆک…" at bounding box center [356, 40] width 253 height 41
drag, startPoint x: 445, startPoint y: 54, endPoint x: 471, endPoint y: 46, distance: 28.2
click at [467, 53] on h6 "Name Ba: کوپێ کۆکتێل" at bounding box center [419, 50] width 113 height 8
drag, startPoint x: 455, startPoint y: 36, endPoint x: 474, endPoint y: 35, distance: 18.6
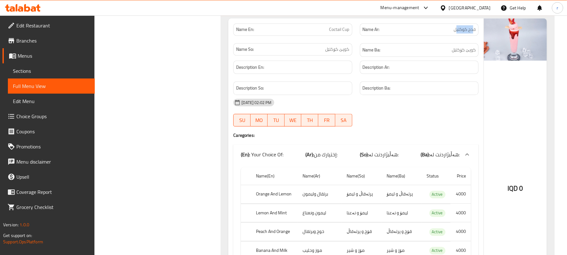
click at [474, 33] on span "قدح كوكتيل" at bounding box center [465, 29] width 22 height 7
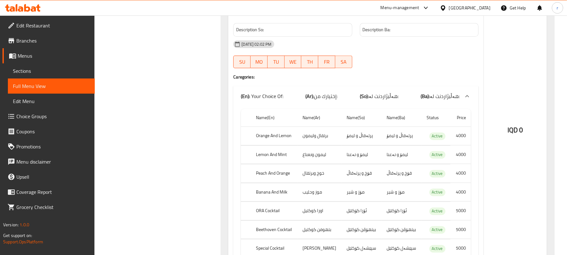
scroll to position [1229, 0]
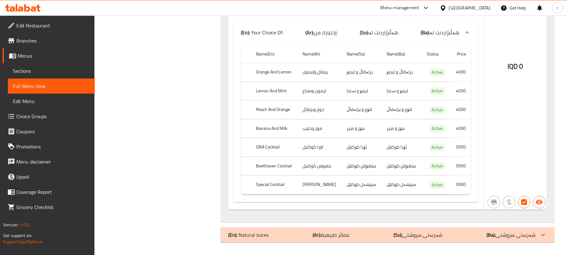
click at [253, 233] on p "(En): Natural Juices" at bounding box center [248, 235] width 40 height 8
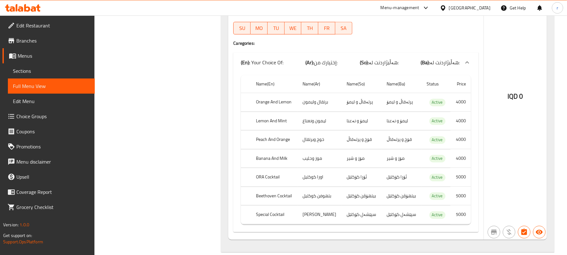
scroll to position [1187, 0]
